Goal: Transaction & Acquisition: Subscribe to service/newsletter

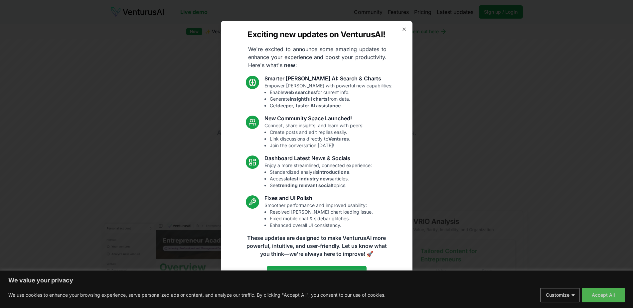
click at [600, 298] on body "We value your privacy We use cookies to enhance your browsing experience, serve…" at bounding box center [316, 154] width 633 height 308
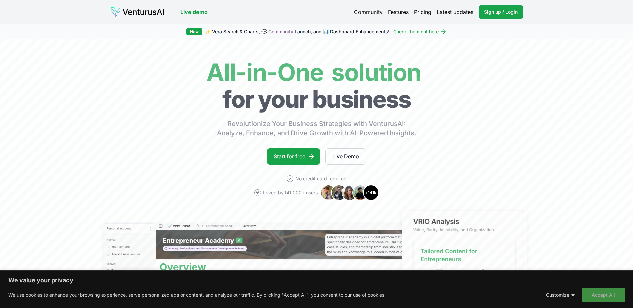
click at [611, 294] on button "Accept All" at bounding box center [603, 295] width 43 height 15
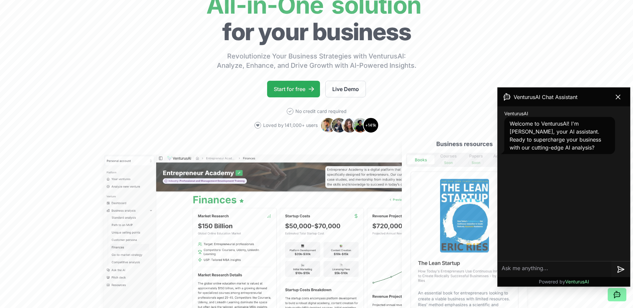
scroll to position [68, 0]
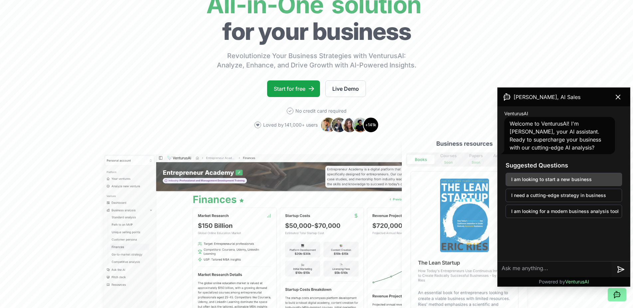
click at [569, 184] on button "I am looking to start a new business" at bounding box center [563, 179] width 116 height 13
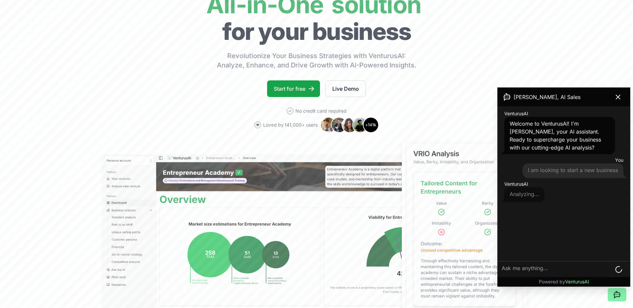
click at [547, 270] on textarea at bounding box center [554, 270] width 112 height 16
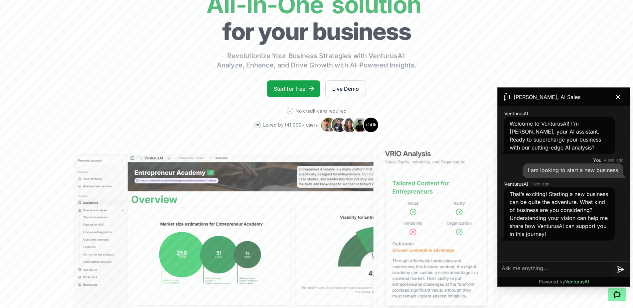
click at [549, 274] on textarea at bounding box center [555, 270] width 114 height 16
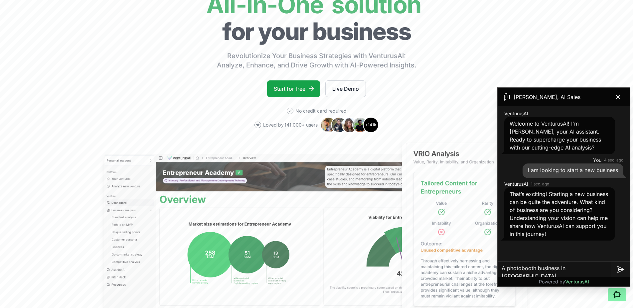
type textarea "A photobooth business in [GEOGRAPHIC_DATA]"
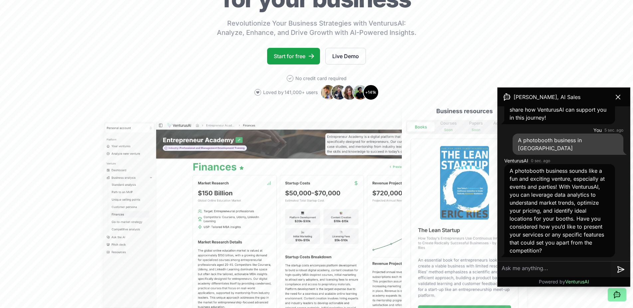
scroll to position [102, 0]
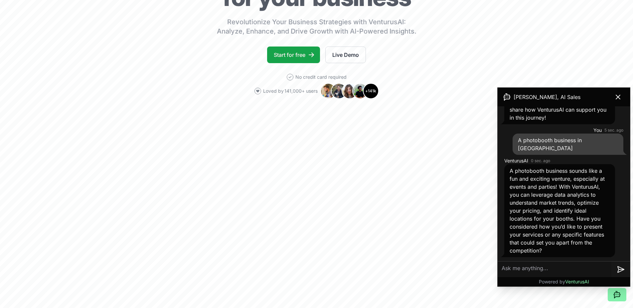
click at [554, 270] on textarea at bounding box center [555, 270] width 114 height 16
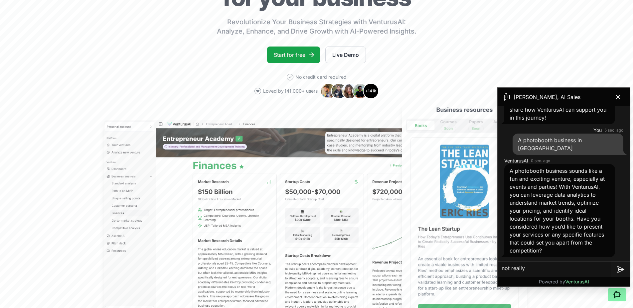
type textarea "not really!"
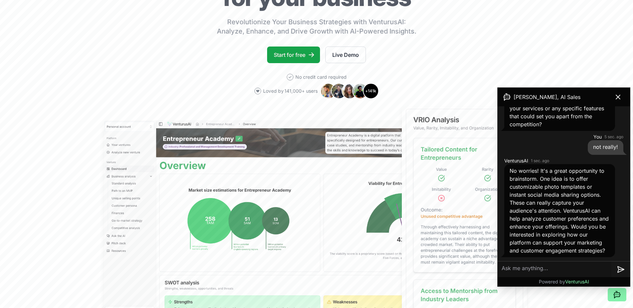
scroll to position [252, 0]
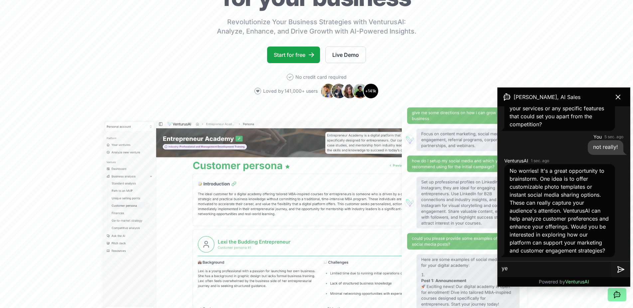
type textarea "yes"
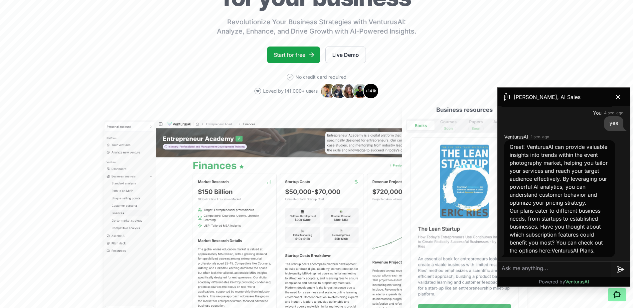
scroll to position [410, 0]
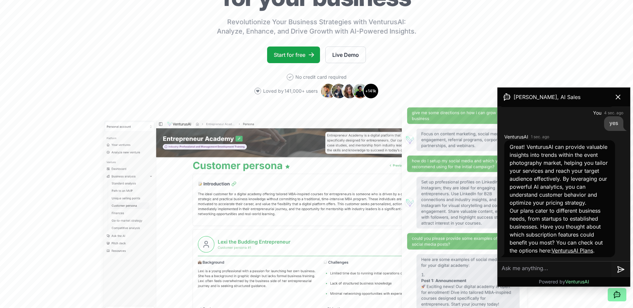
click at [575, 250] on link "VenturusAI Plans" at bounding box center [572, 250] width 42 height 7
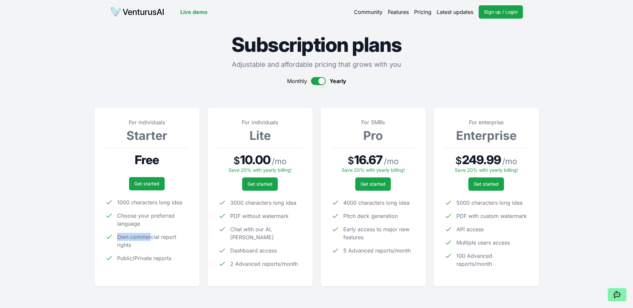
drag, startPoint x: 118, startPoint y: 216, endPoint x: 157, endPoint y: 243, distance: 47.6
click at [154, 237] on ul "1000 characters long idea Choose your preferred language Own commercial report …" at bounding box center [147, 231] width 84 height 64
click at [157, 243] on span "Own commercial report rights" at bounding box center [153, 241] width 72 height 16
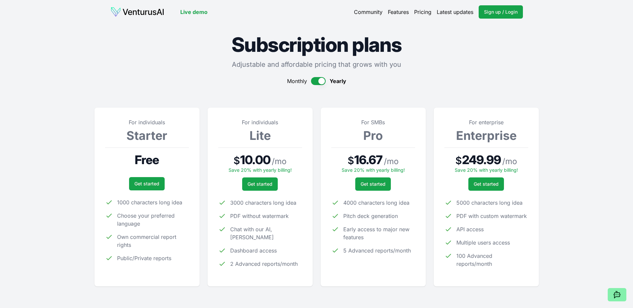
click at [157, 243] on span "Own commercial report rights" at bounding box center [153, 241] width 72 height 16
click at [159, 265] on div "For individuals Starter Free Get started 1000 characters long idea Choose your …" at bounding box center [147, 197] width 84 height 158
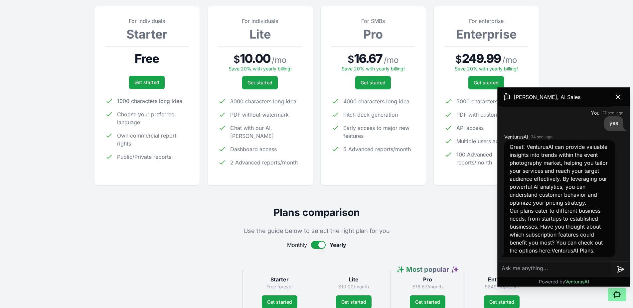
scroll to position [102, 0]
click at [614, 96] on icon at bounding box center [618, 97] width 8 height 8
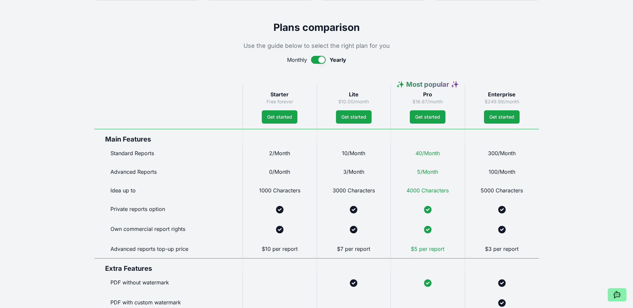
scroll to position [271, 0]
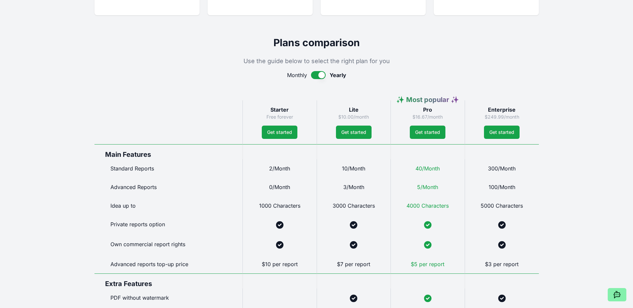
click at [311, 76] on button "button" at bounding box center [318, 75] width 15 height 8
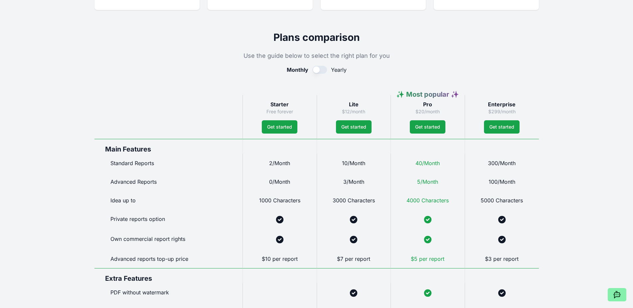
click at [326, 72] on div "Monthly Yearly" at bounding box center [316, 70] width 444 height 8
click at [325, 68] on button "button" at bounding box center [319, 70] width 15 height 8
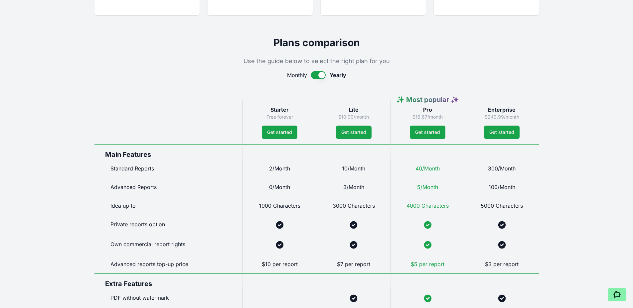
click at [309, 74] on div "Monthly Yearly" at bounding box center [316, 75] width 444 height 8
click at [312, 75] on button "button" at bounding box center [318, 75] width 15 height 8
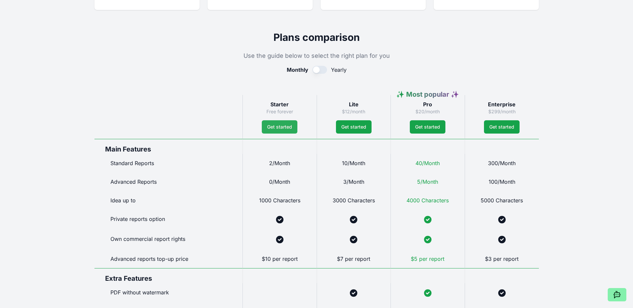
click at [290, 130] on link "Get started" at bounding box center [280, 126] width 36 height 13
